Goal: Information Seeking & Learning: Learn about a topic

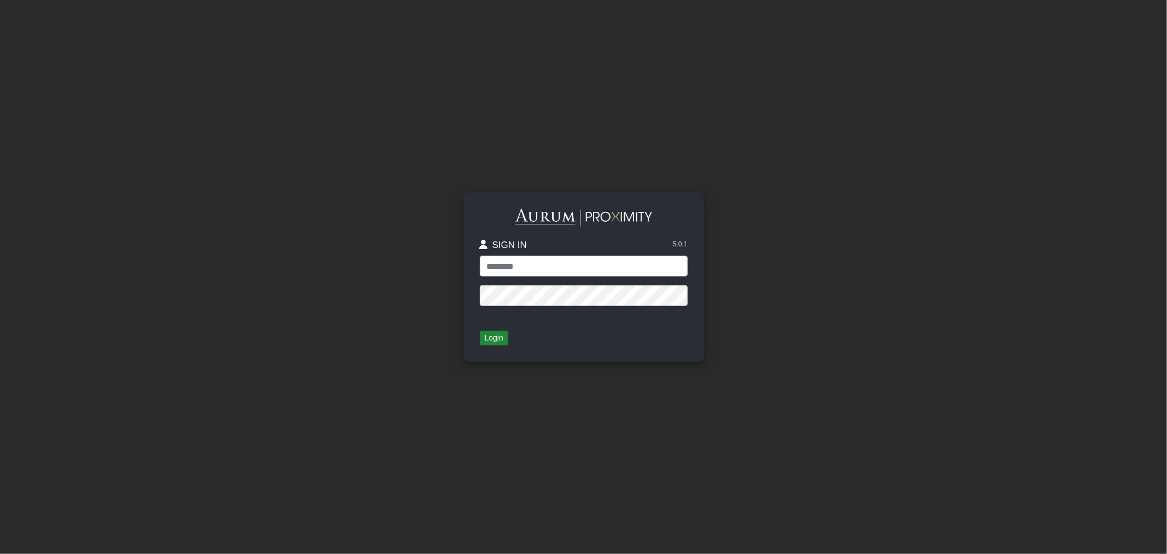
type input "*****"
click at [488, 336] on button "Login" at bounding box center [494, 337] width 28 height 15
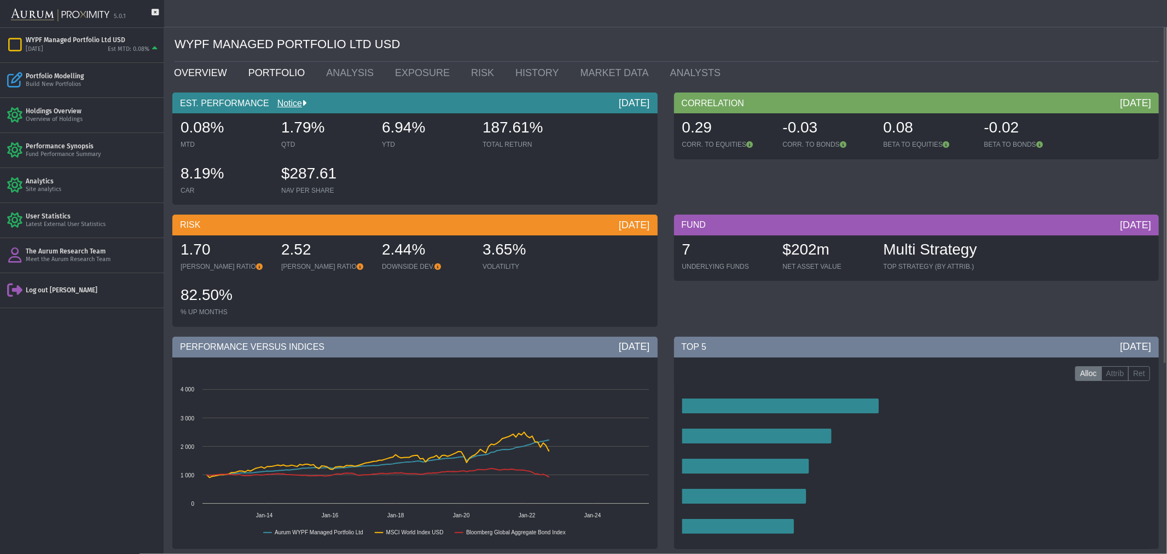
click at [259, 71] on link "PORTFOLIO" at bounding box center [279, 73] width 78 height 22
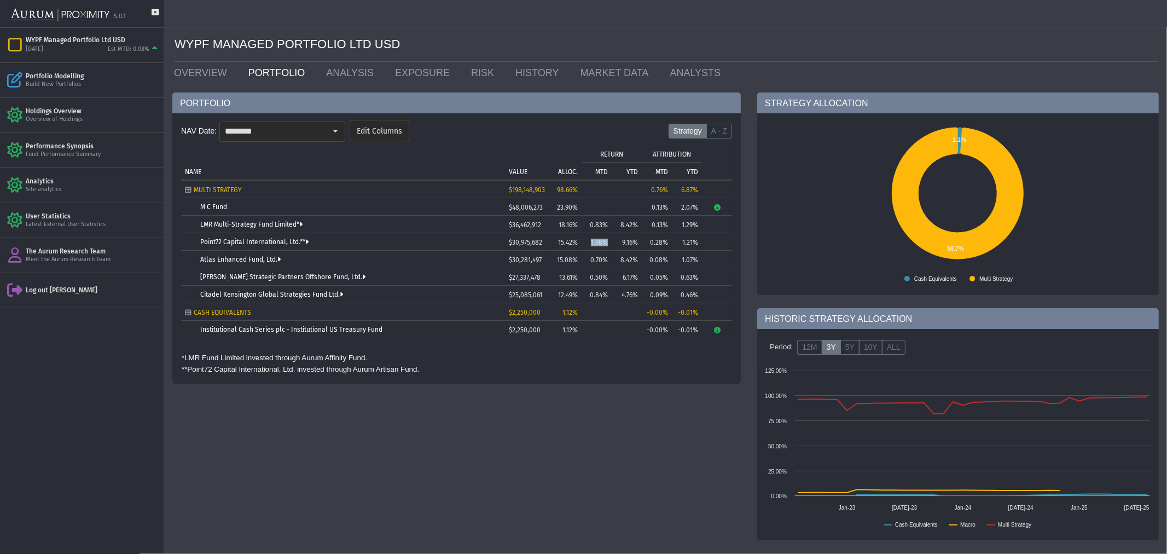
drag, startPoint x: 590, startPoint y: 242, endPoint x: 607, endPoint y: 242, distance: 17.5
click at [607, 242] on td "1.98%" at bounding box center [596, 242] width 30 height 18
click at [592, 261] on td "0.70%" at bounding box center [596, 260] width 30 height 18
drag, startPoint x: 590, startPoint y: 260, endPoint x: 608, endPoint y: 260, distance: 18.1
click at [608, 260] on td "0.70%" at bounding box center [596, 260] width 30 height 18
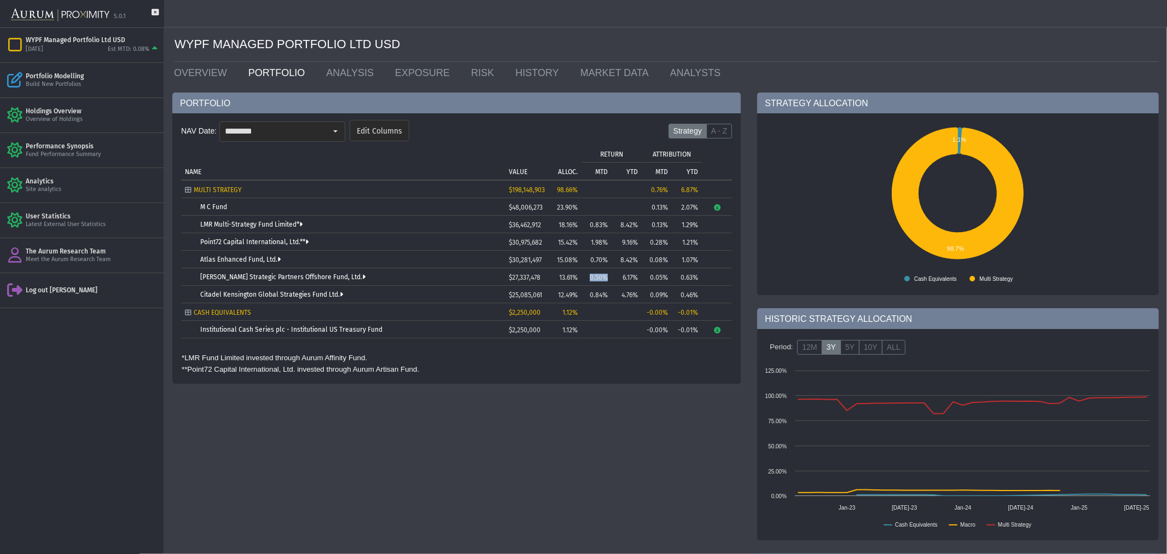
drag, startPoint x: 591, startPoint y: 277, endPoint x: 610, endPoint y: 278, distance: 18.6
click at [610, 278] on td "0.50%" at bounding box center [596, 277] width 30 height 18
